Goal: Information Seeking & Learning: Find specific fact

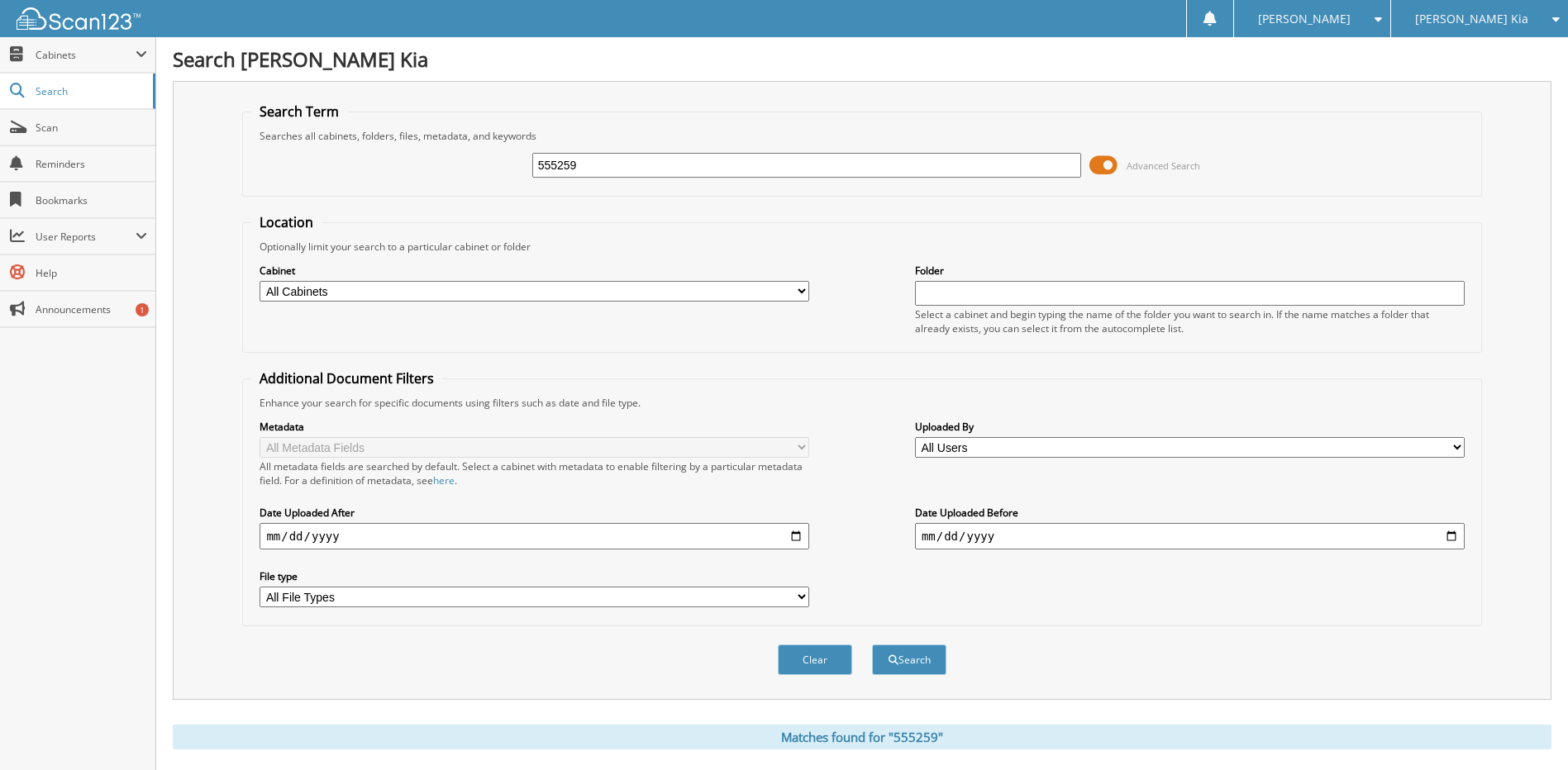
drag, startPoint x: 612, startPoint y: 162, endPoint x: 516, endPoint y: 167, distance: 96.1
click at [516, 167] on div "555259 Advanced Search" at bounding box center [861, 165] width 1221 height 45
type input "577459"
click at [872, 645] on button "Search" at bounding box center [909, 660] width 75 height 31
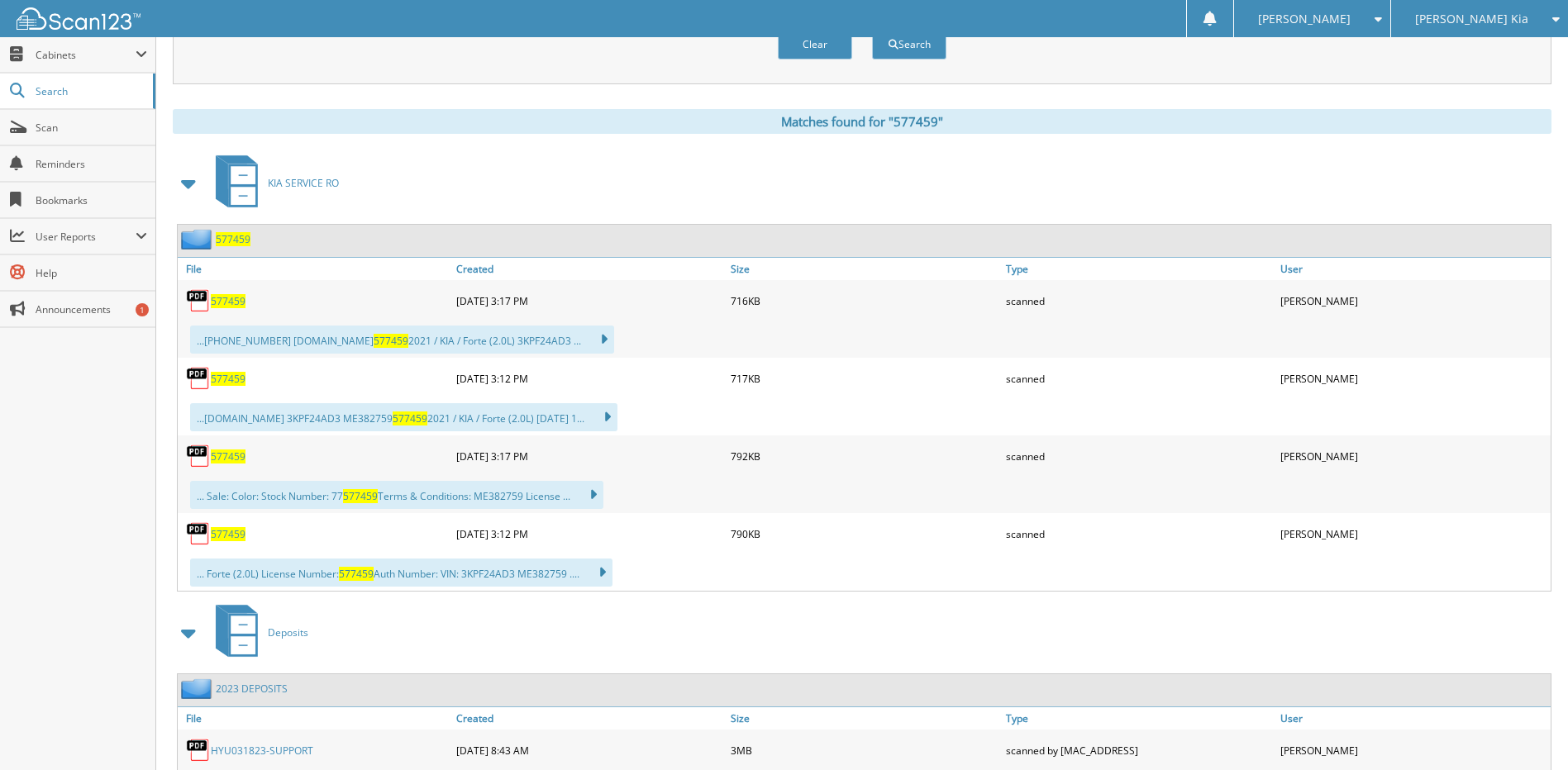
scroll to position [661, 0]
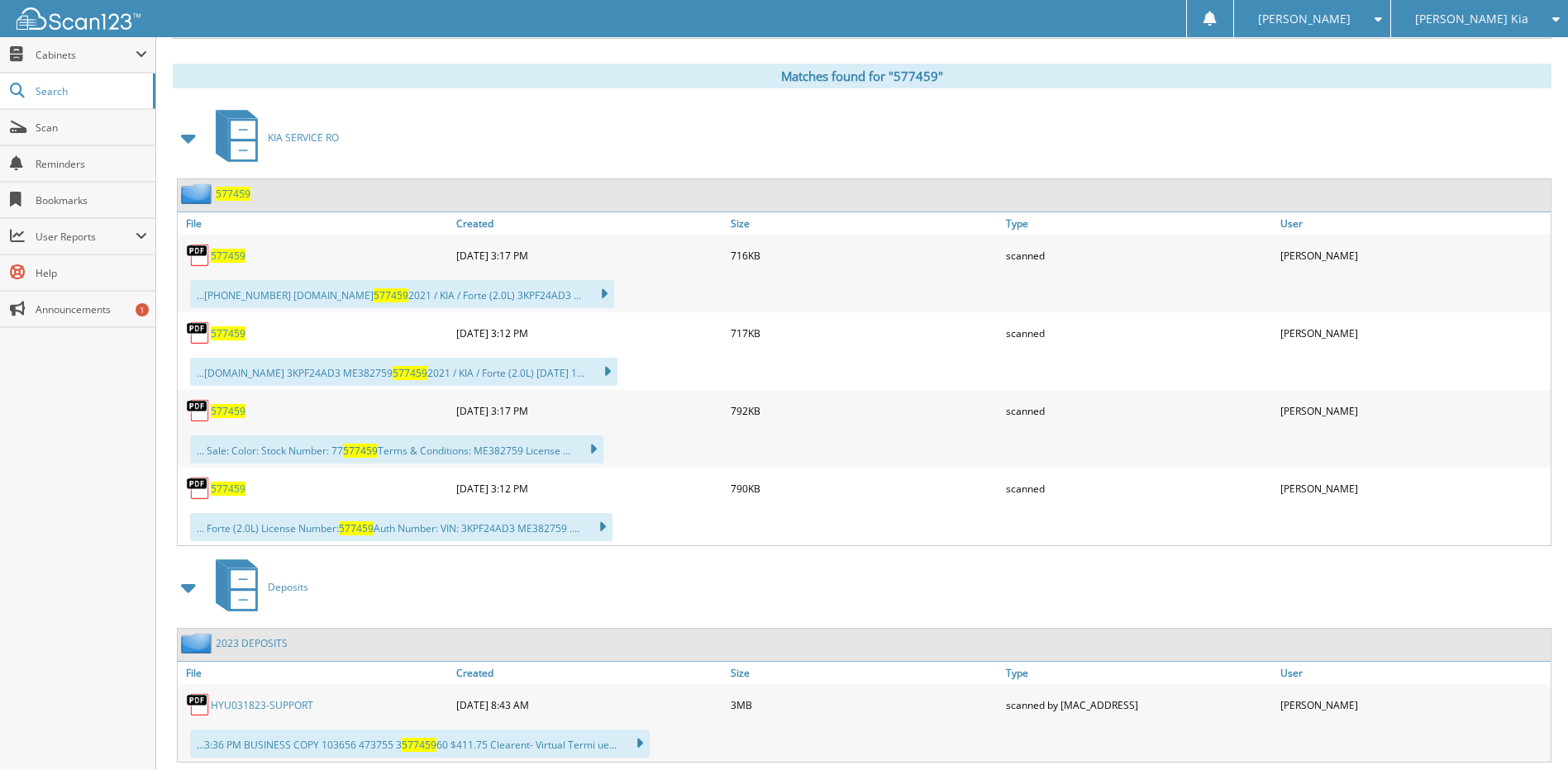
click at [219, 255] on span "577459" at bounding box center [228, 256] width 34 height 14
